Goal: Check status

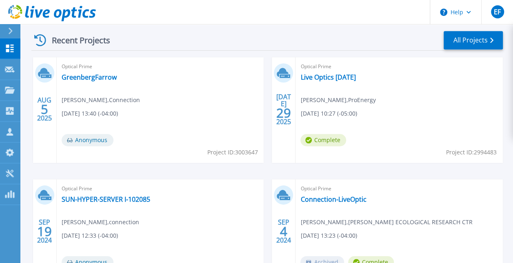
scroll to position [230, 0]
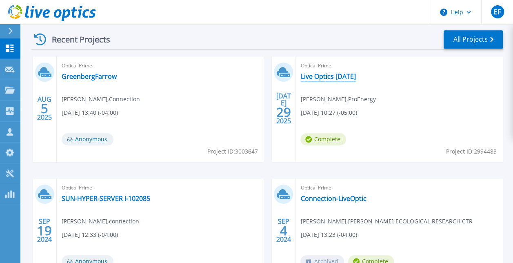
click at [321, 78] on link "Live Optics [DATE]" at bounding box center [328, 76] width 55 height 8
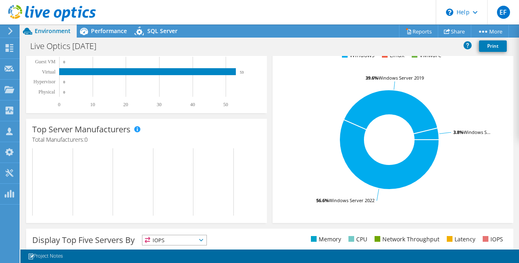
scroll to position [85, 0]
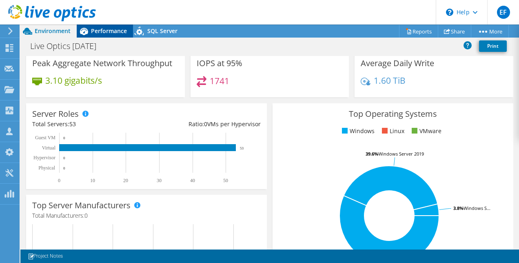
click at [112, 33] on span "Performance" at bounding box center [109, 31] width 36 height 8
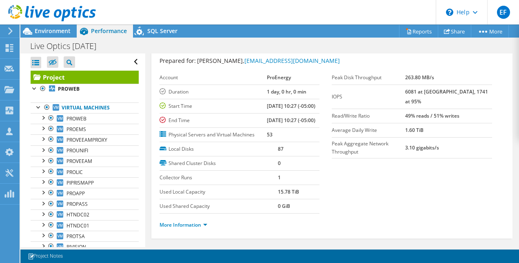
scroll to position [22, 0]
click at [47, 105] on div at bounding box center [47, 108] width 8 height 10
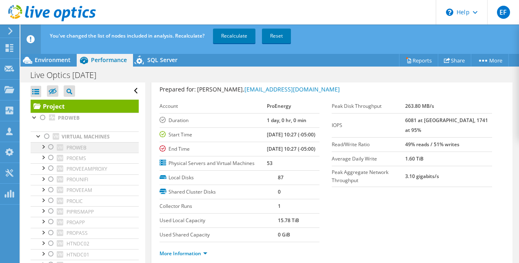
click at [51, 145] on div at bounding box center [51, 147] width 8 height 10
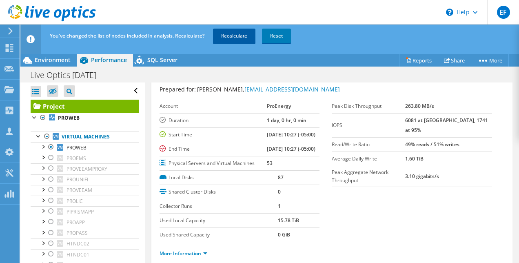
click at [225, 37] on link "Recalculate" at bounding box center [234, 36] width 42 height 15
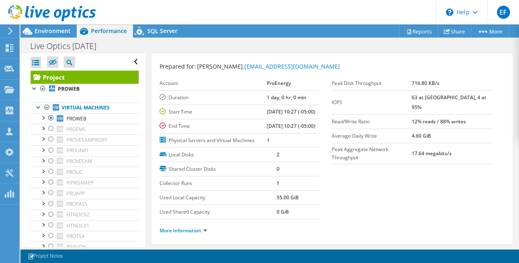
scroll to position [16, 0]
click at [54, 29] on span "Environment" at bounding box center [53, 31] width 36 height 8
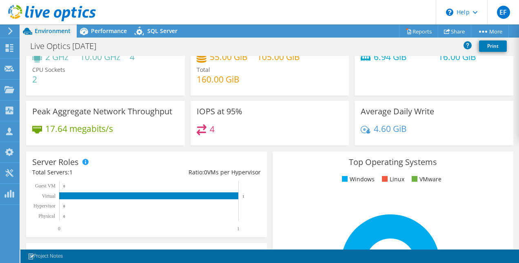
scroll to position [0, 0]
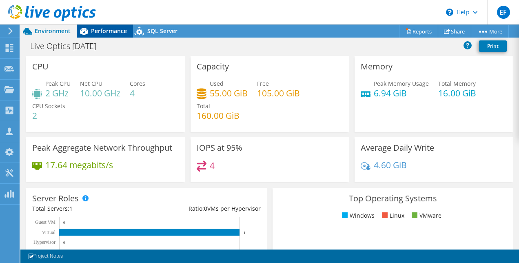
click at [96, 25] on div "Performance" at bounding box center [105, 31] width 56 height 13
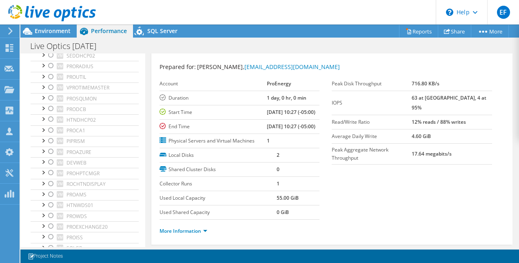
scroll to position [443, 0]
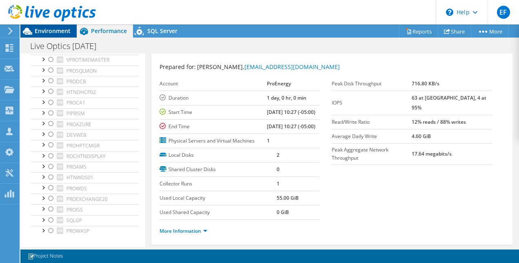
click at [43, 30] on span "Environment" at bounding box center [53, 31] width 36 height 8
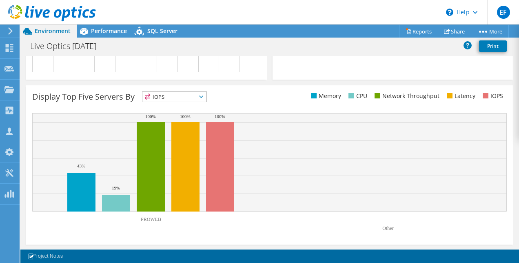
scroll to position [0, 0]
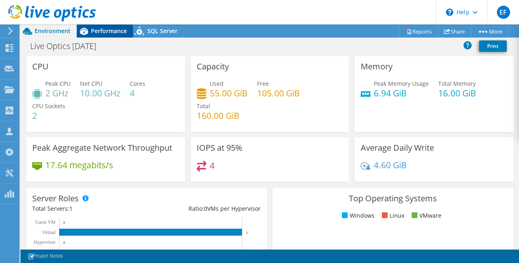
click at [116, 35] on div "Performance" at bounding box center [105, 31] width 56 height 13
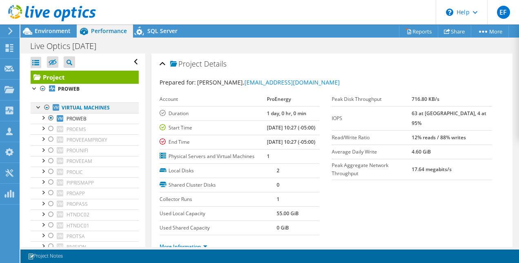
click at [45, 106] on div at bounding box center [47, 108] width 8 height 10
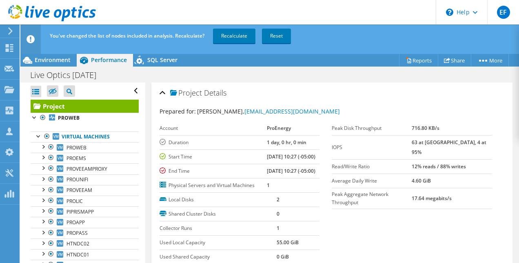
click at [212, 38] on span "Recalculate Reset" at bounding box center [253, 35] width 85 height 7
click at [222, 38] on link "Recalculate" at bounding box center [234, 36] width 42 height 15
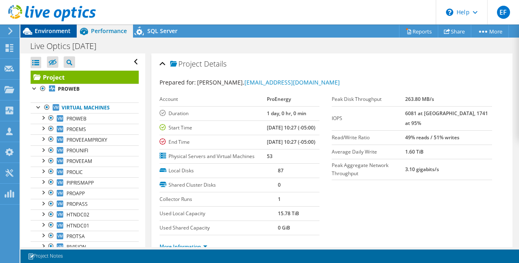
click at [54, 33] on span "Environment" at bounding box center [53, 31] width 36 height 8
